Goal: Task Accomplishment & Management: Use online tool/utility

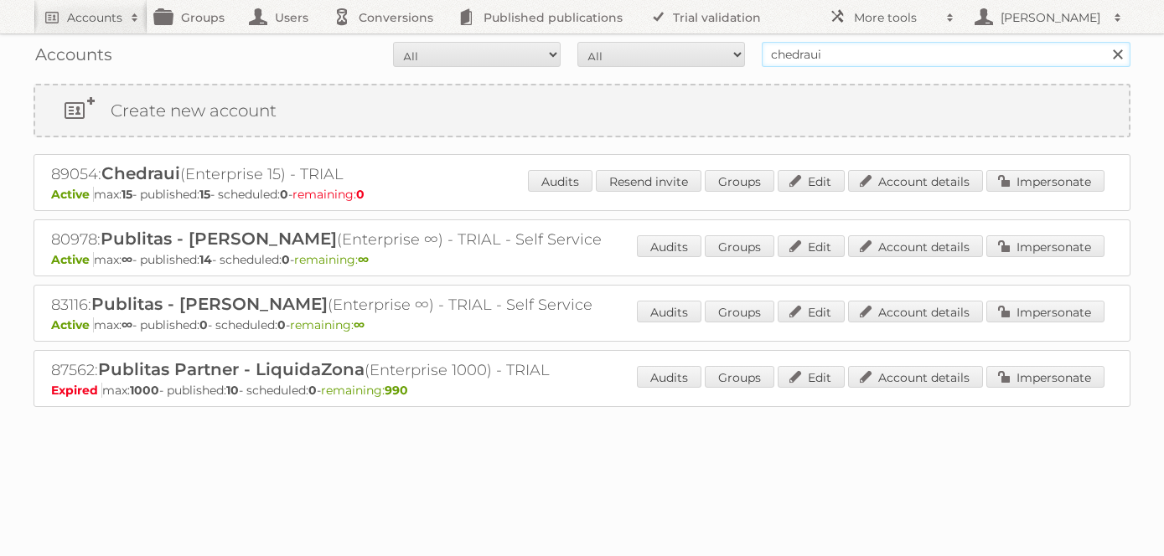
click at [873, 43] on input "chedraui" at bounding box center [946, 54] width 369 height 25
type input "price shoes"
click at [1104, 42] on input "Search" at bounding box center [1116, 54] width 25 height 25
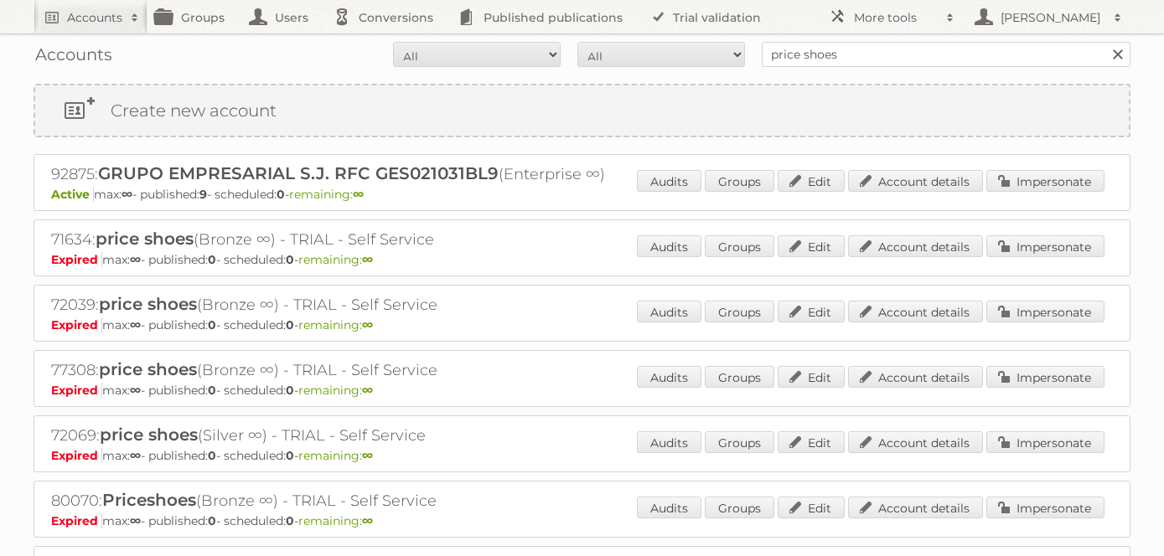
click at [1042, 166] on div "92875: GRUPO EMPRESARIAL [PERSON_NAME] RFC GES021031BL9 (Enterprise ∞) Active m…" at bounding box center [582, 182] width 1097 height 57
click at [1042, 175] on link "Impersonate" at bounding box center [1045, 181] width 118 height 22
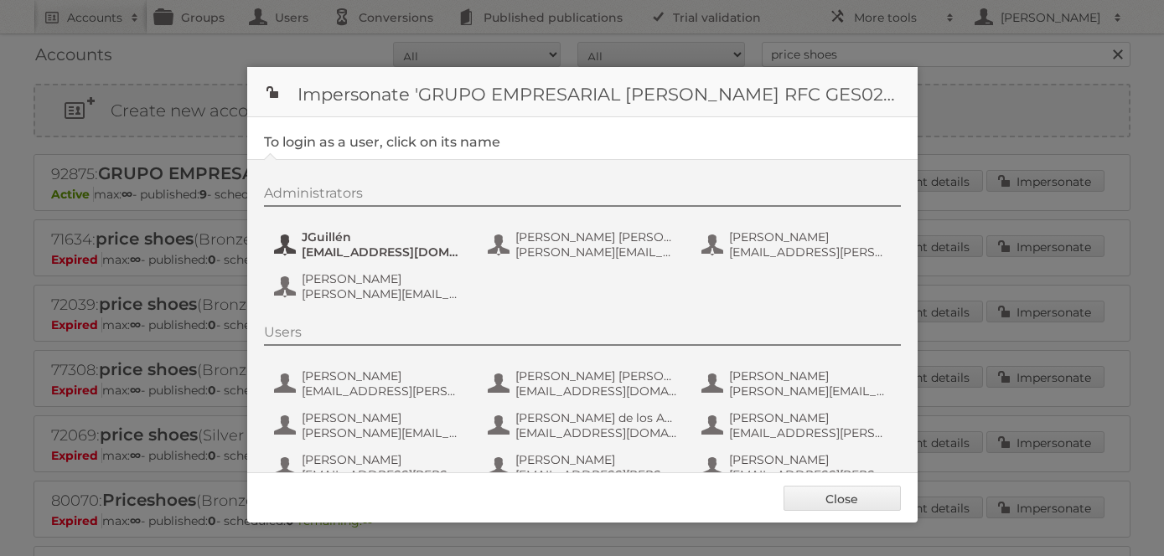
click at [372, 250] on span "[EMAIL_ADDRESS][DOMAIN_NAME]" at bounding box center [383, 252] width 163 height 15
